Goal: Task Accomplishment & Management: Manage account settings

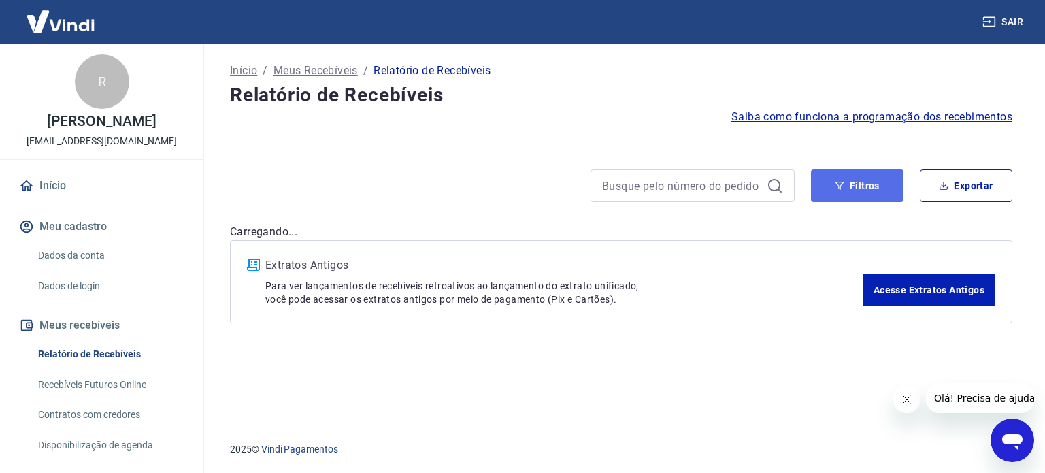
click at [851, 191] on button "Filtros" at bounding box center [857, 185] width 93 height 33
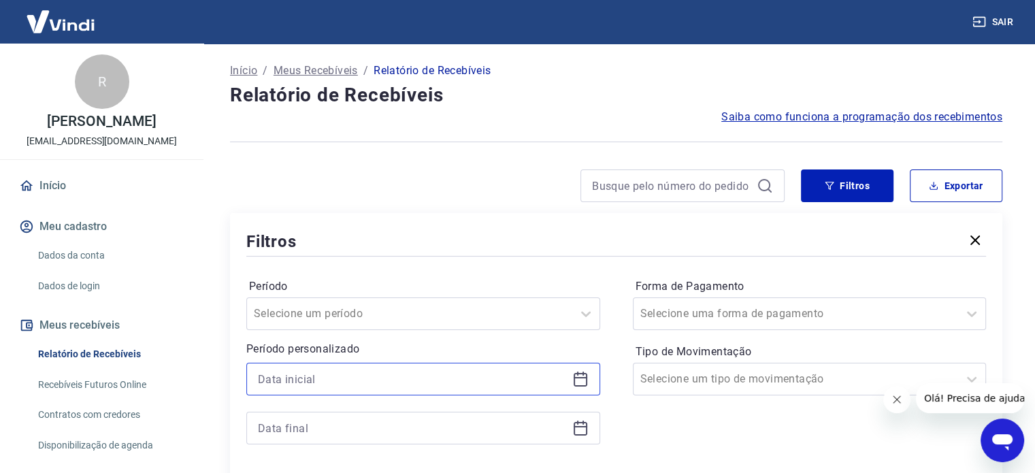
click at [338, 372] on input at bounding box center [412, 379] width 309 height 20
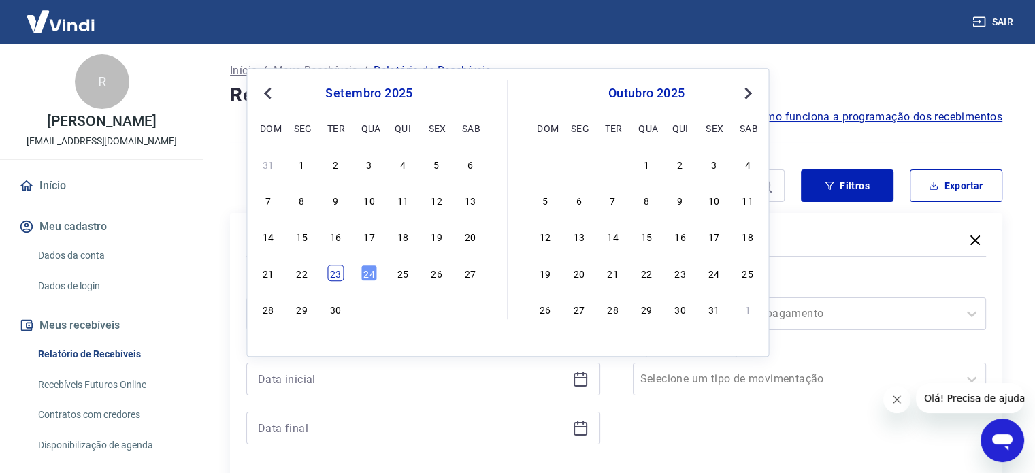
click at [335, 281] on div "23" at bounding box center [335, 273] width 16 height 16
type input "[DATE]"
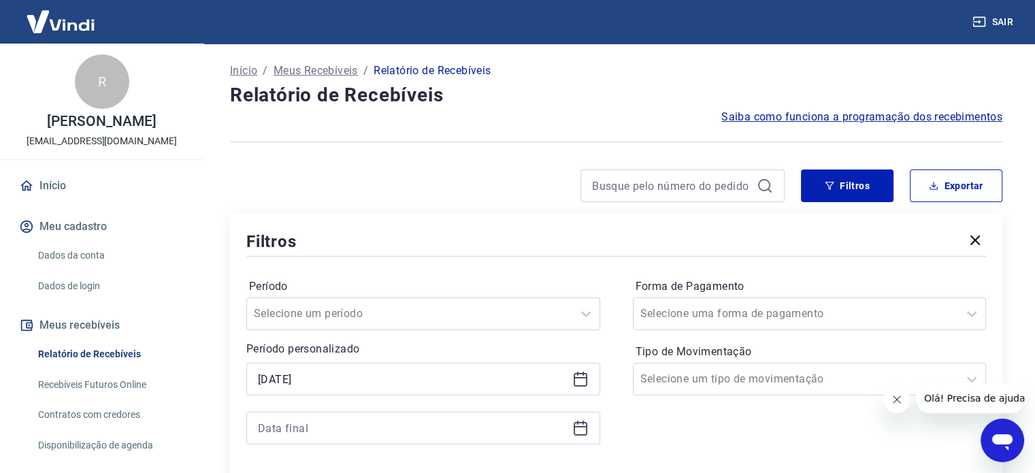
click at [333, 413] on div at bounding box center [423, 428] width 354 height 33
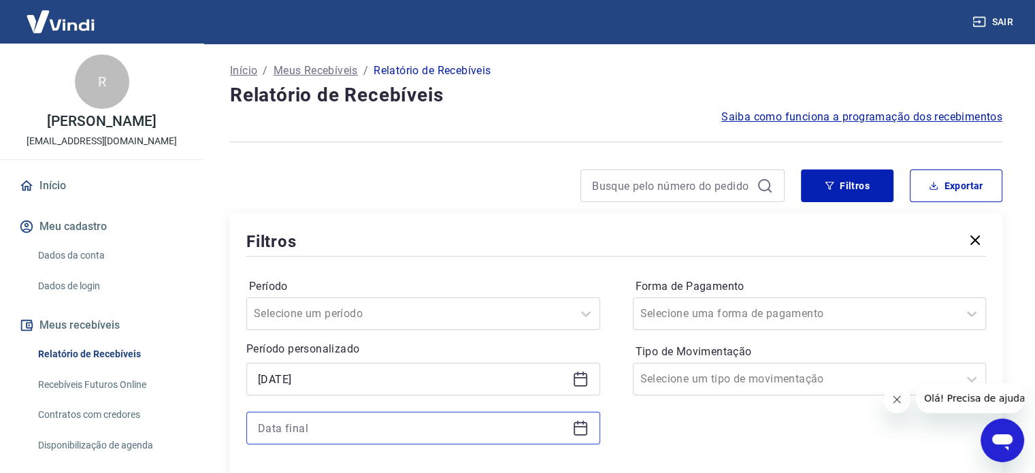
click at [329, 428] on input at bounding box center [412, 428] width 309 height 20
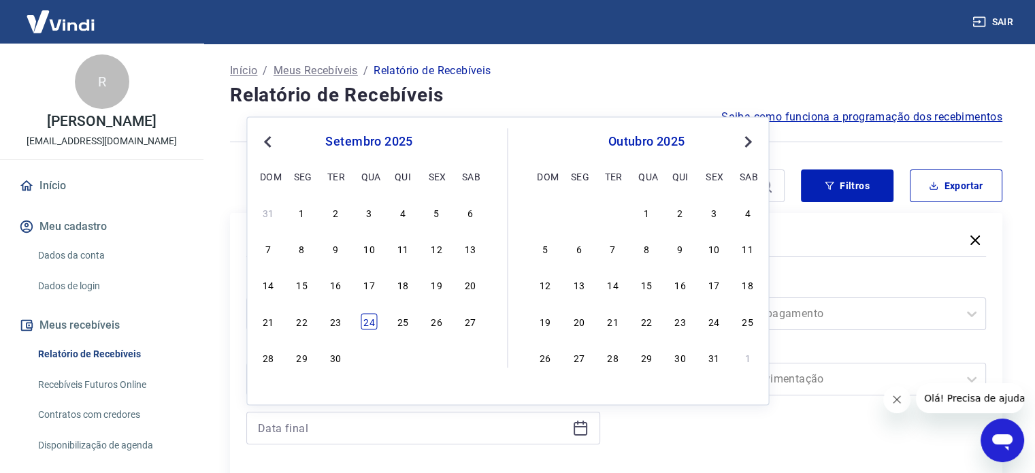
drag, startPoint x: 367, startPoint y: 311, endPoint x: 367, endPoint y: 324, distance: 12.9
click at [367, 312] on div "21 22 23 24 25 26 27" at bounding box center [369, 322] width 222 height 20
click at [367, 324] on div "24" at bounding box center [369, 321] width 16 height 16
type input "[DATE]"
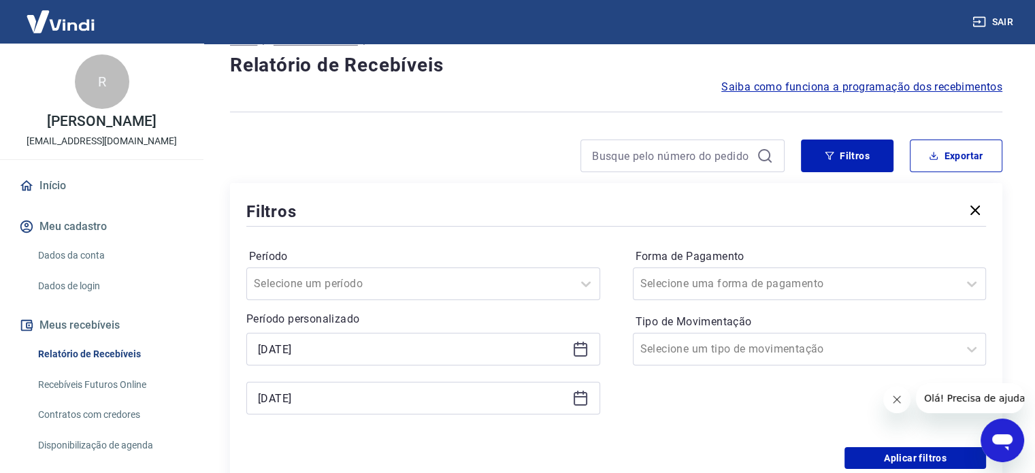
scroll to position [68, 0]
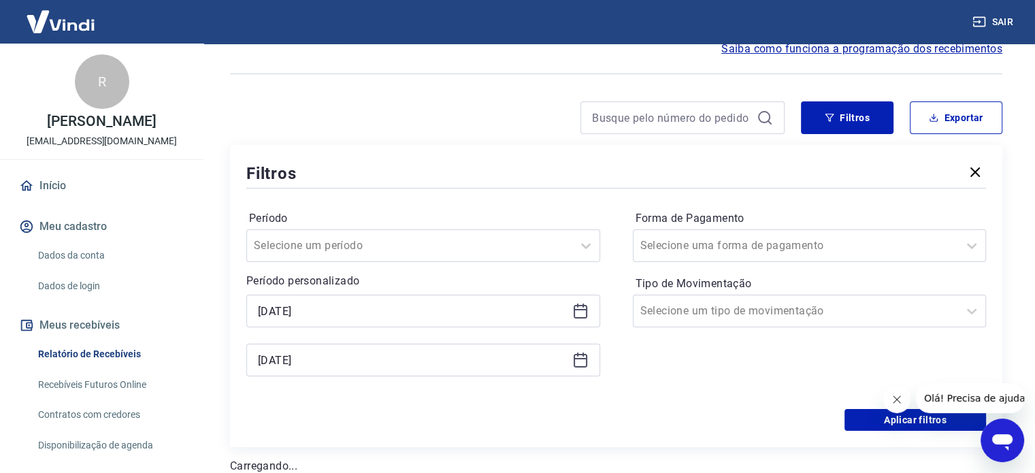
drag, startPoint x: 892, startPoint y: 394, endPoint x: 896, endPoint y: 411, distance: 17.5
click at [892, 396] on icon "Fechar mensagem da empresa" at bounding box center [896, 399] width 11 height 11
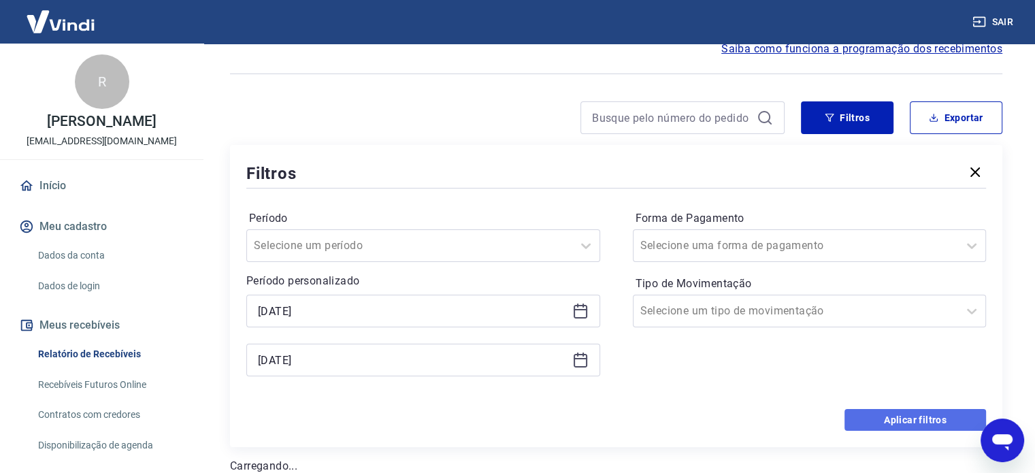
click at [896, 416] on button "Aplicar filtros" at bounding box center [915, 420] width 142 height 22
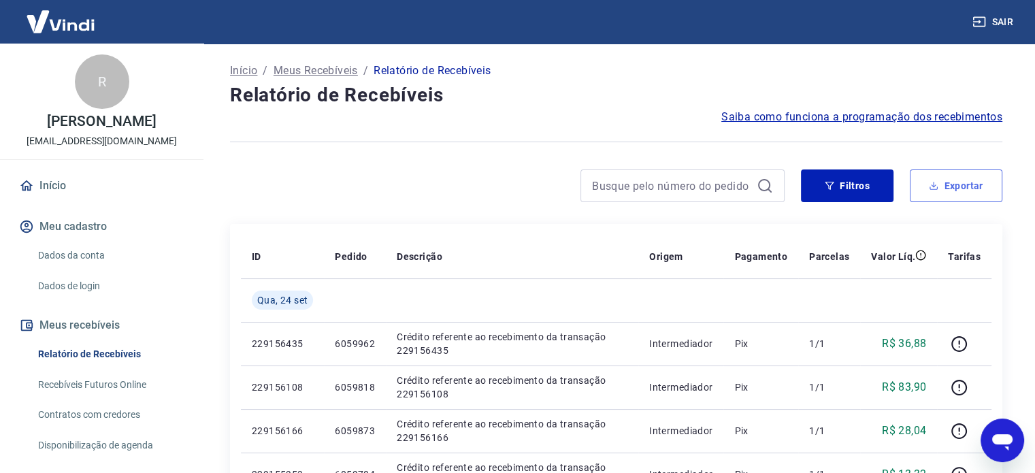
click at [947, 197] on button "Exportar" at bounding box center [956, 185] width 93 height 33
type input "[DATE]"
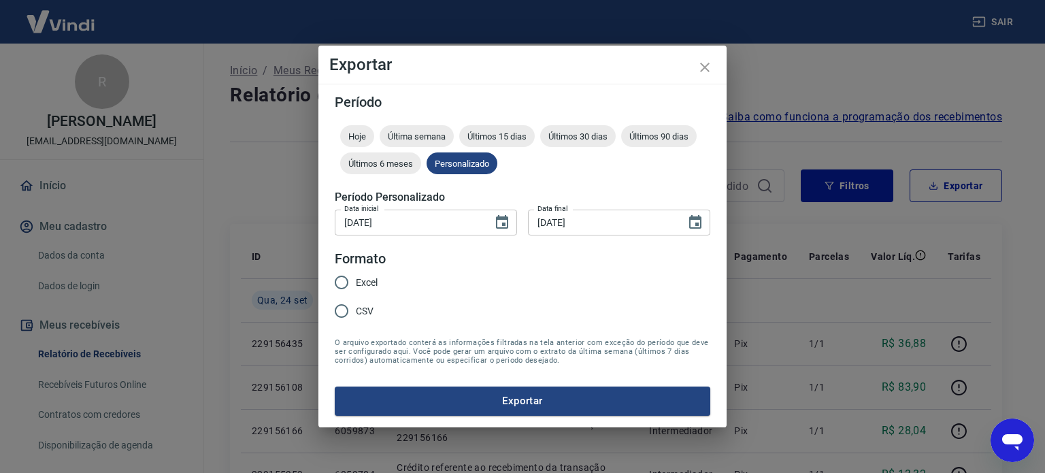
click at [361, 284] on span "Excel" at bounding box center [367, 283] width 22 height 14
click at [356, 284] on input "Excel" at bounding box center [341, 282] width 29 height 29
radio input "true"
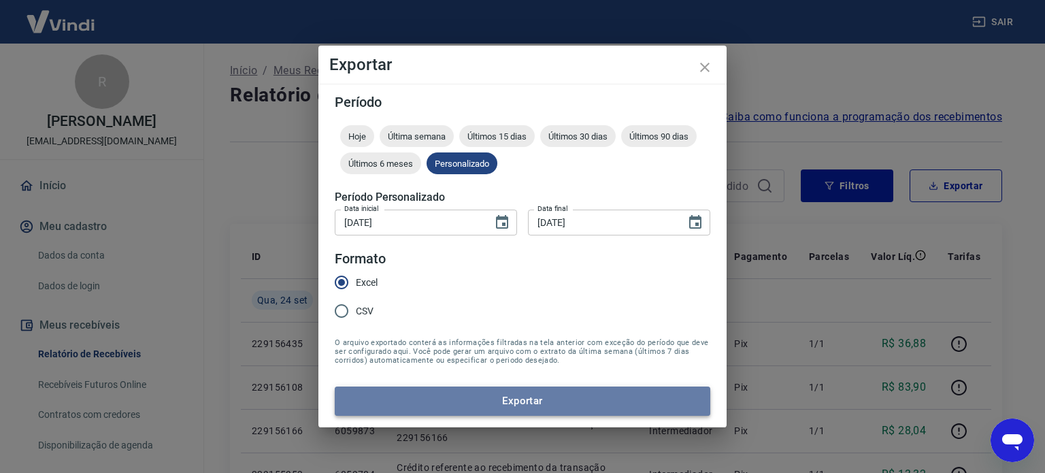
click at [470, 403] on button "Exportar" at bounding box center [523, 401] width 376 height 29
